Goal: Communication & Community: Answer question/provide support

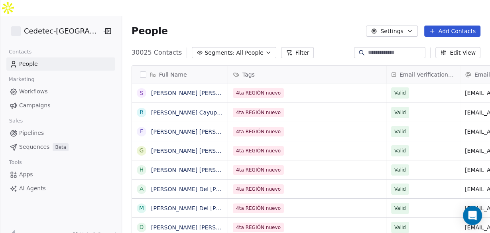
scroll to position [200, 377]
click at [30, 87] on span "Workflows" at bounding box center [33, 91] width 29 height 8
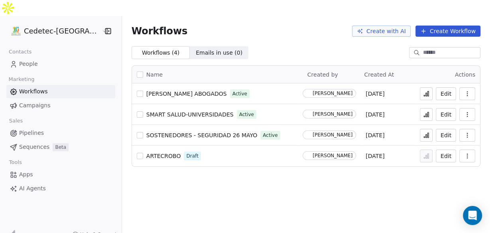
click at [29, 101] on span "Campaigns" at bounding box center [34, 105] width 31 height 8
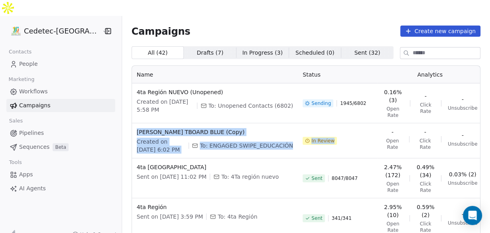
drag, startPoint x: 332, startPoint y: 135, endPoint x: 120, endPoint y: 114, distance: 213.2
click at [132, 123] on tr "[PERSON_NAME] TBOARD BLUE (Copy) Created on [DATE] 6:02 PM To: ENGAGED SWIPE_ED…" at bounding box center [322, 140] width 380 height 35
copy tr "[PERSON_NAME] TBOARD BLUE (Copy) Created on [DATE] 6:02 PM To: ENGAGED SWIPE_ED…"
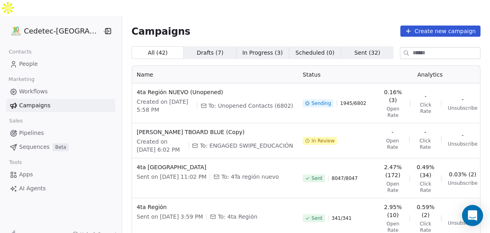
click at [473, 215] on icon "Open Intercom Messenger" at bounding box center [472, 215] width 9 height 10
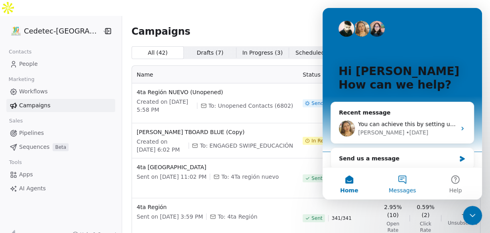
click at [401, 180] on button "Messages" at bounding box center [402, 183] width 53 height 32
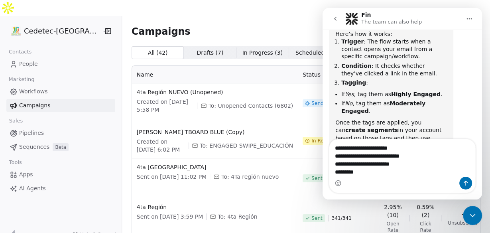
scroll to position [416, 0]
type textarea "**********"
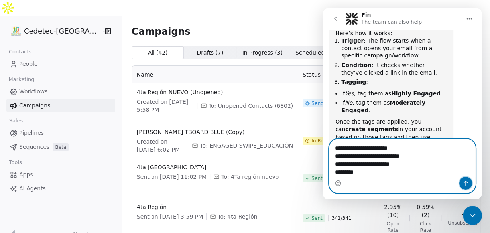
click at [465, 183] on icon "Send a message…" at bounding box center [466, 183] width 6 height 6
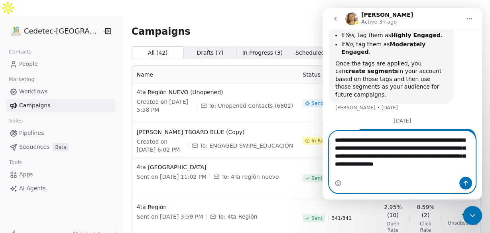
scroll to position [482, 0]
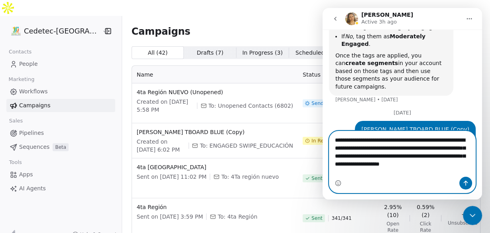
type textarea "**********"
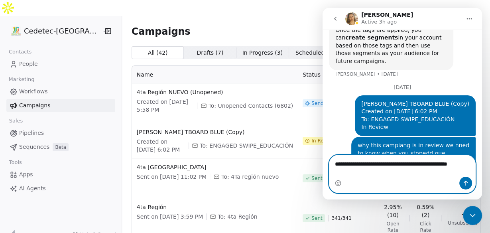
scroll to position [515, 0]
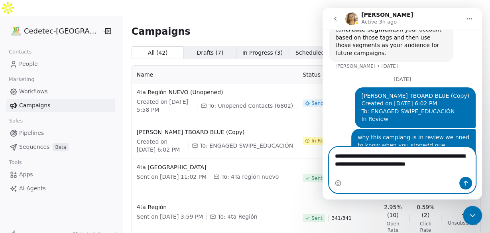
type textarea "**********"
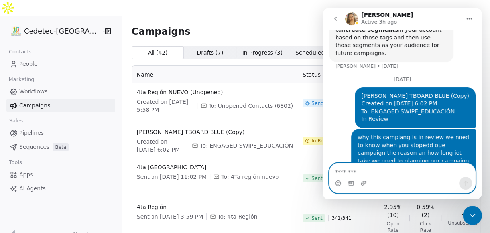
scroll to position [541, 0]
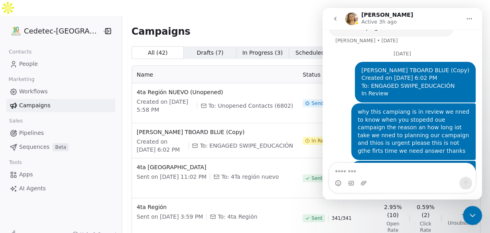
click at [472, 212] on icon "Close Intercom Messenger" at bounding box center [473, 216] width 10 height 10
